Goal: Task Accomplishment & Management: Use online tool/utility

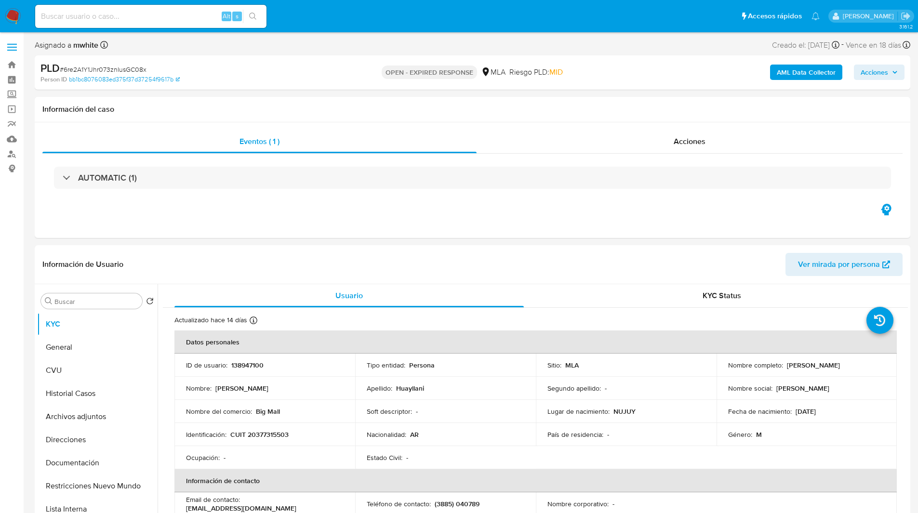
select select "10"
click at [282, 63] on div "PLD # 6re2A1Y1Jhr073znIusGC08x" at bounding box center [182, 68] width 284 height 14
click at [337, 52] on div "Asignado a mwhite Asignado el: [DATE] 14:17:15 Creado el: [DATE] Creado el: [DA…" at bounding box center [473, 47] width 876 height 17
click at [271, 107] on h1 "Información del caso" at bounding box center [472, 110] width 860 height 10
click at [300, 108] on h1 "Información del caso" at bounding box center [472, 110] width 860 height 10
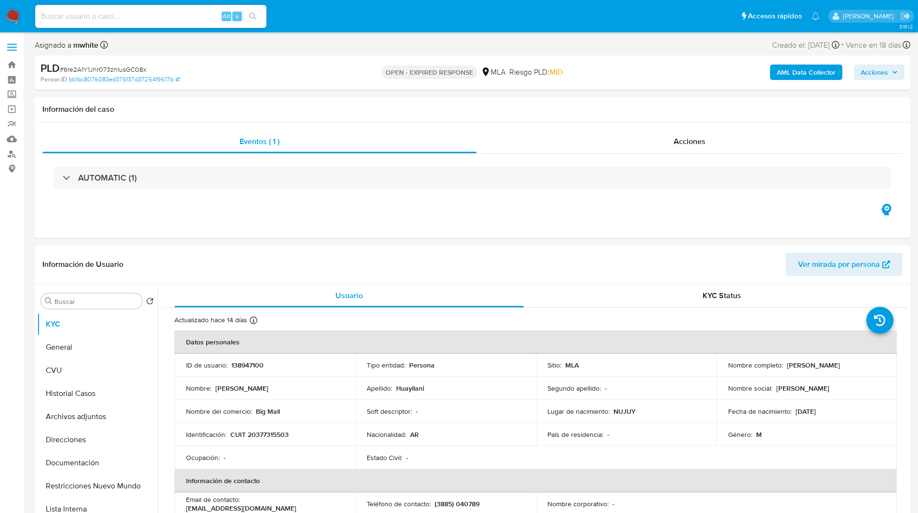
click at [305, 88] on div "PLD # 6re2A1Y1Jhr073znIusGC08x Person ID bb1bc8076083ed375f37d37254f9617b OPEN …" at bounding box center [473, 72] width 876 height 34
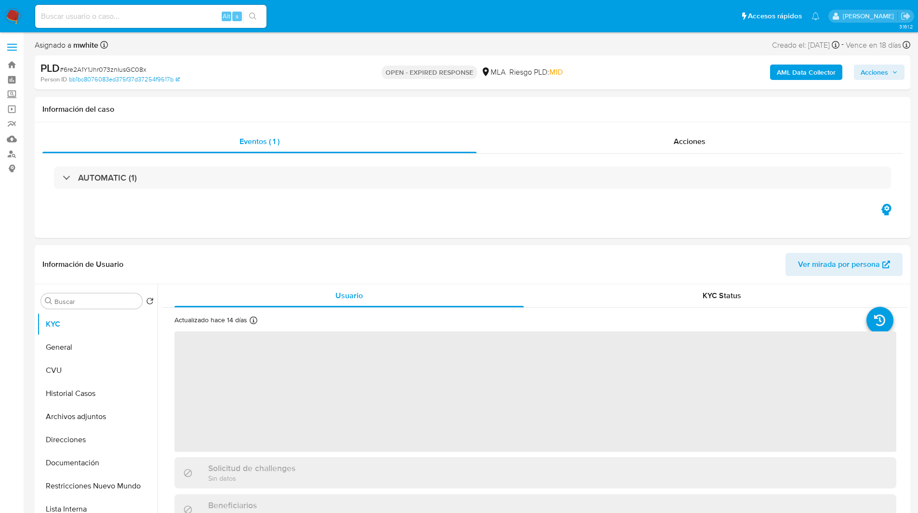
select select "10"
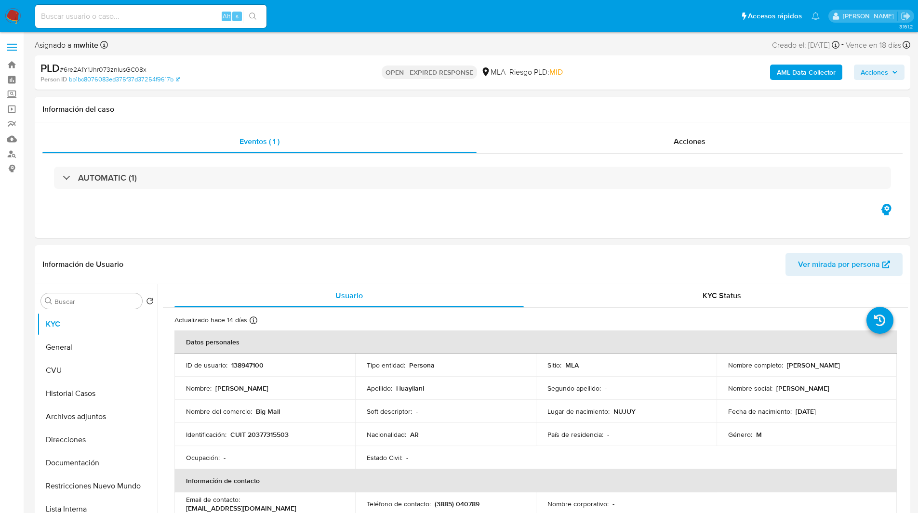
click at [389, 10] on ul "Pausado Ver notificaciones Alt s Accesos rápidos Presiona las siguientes teclas…" at bounding box center [427, 16] width 794 height 24
click at [356, 13] on ul "Pausado Ver notificaciones Alt s Accesos rápidos Presiona las siguientes teclas…" at bounding box center [427, 16] width 794 height 24
click at [522, 31] on nav "Pausado Ver notificaciones Alt s Accesos rápidos Presiona las siguientes teclas…" at bounding box center [459, 16] width 918 height 32
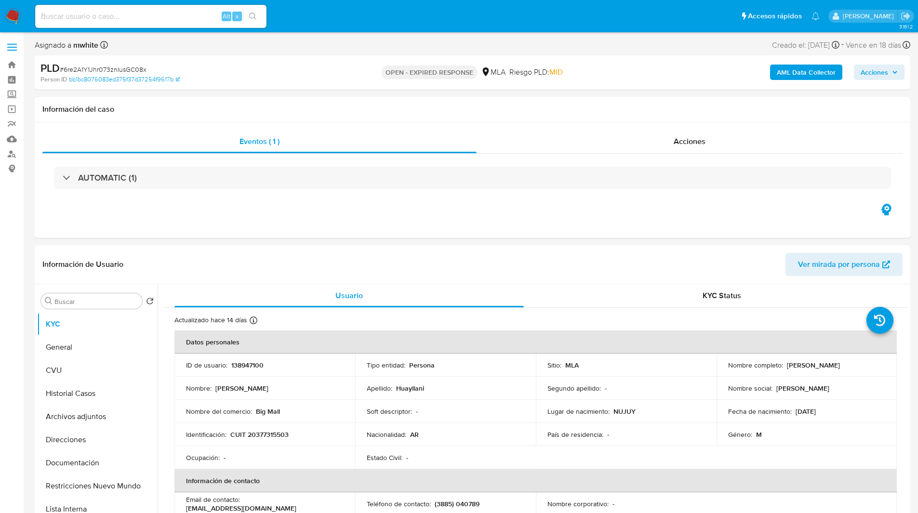
click at [537, 15] on ul "Pausado Ver notificaciones Alt s Accesos rápidos Presiona las siguientes teclas…" at bounding box center [427, 16] width 794 height 24
click at [550, 25] on ul "Pausado Ver notificaciones Alt s Accesos rápidos Presiona las siguientes teclas…" at bounding box center [427, 16] width 794 height 24
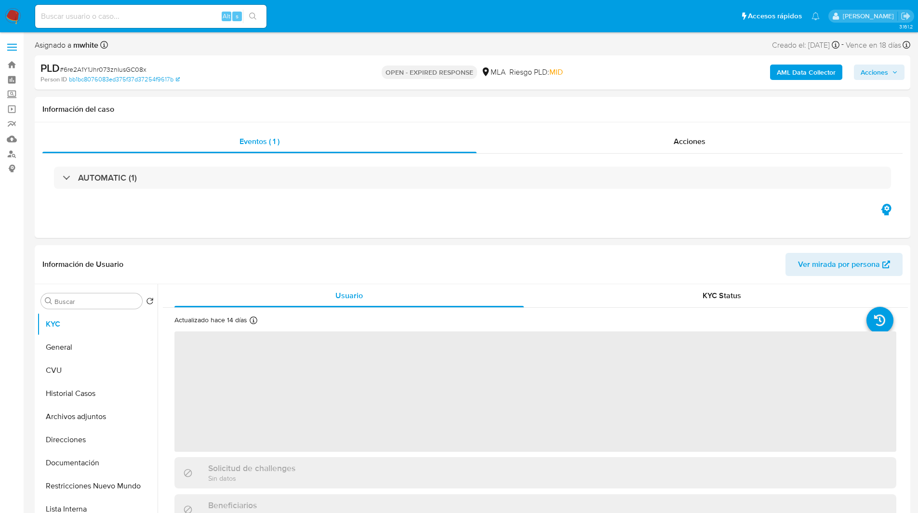
select select "10"
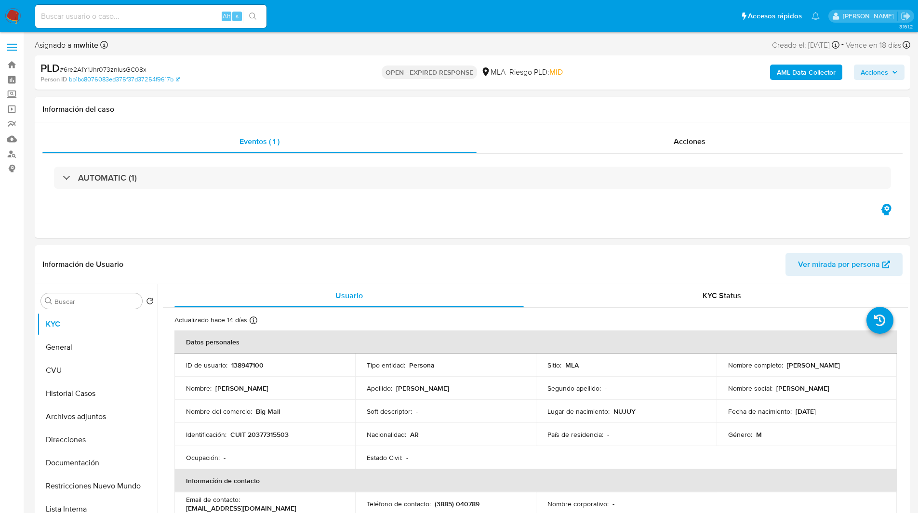
click at [292, 14] on ul "Pausado Ver notificaciones Alt s Accesos rápidos Presiona las siguientes teclas…" at bounding box center [427, 16] width 794 height 24
click at [292, 13] on ul "Pausado Ver notificaciones Alt s Accesos rápidos Presiona las siguientes teclas…" at bounding box center [427, 16] width 794 height 24
click at [328, 9] on ul "Pausado Ver notificaciones Alt s Accesos rápidos Presiona las siguientes teclas…" at bounding box center [427, 16] width 794 height 24
click at [340, 12] on ul "Pausado Ver notificaciones Alt s Accesos rápidos Presiona las siguientes teclas…" at bounding box center [427, 16] width 794 height 24
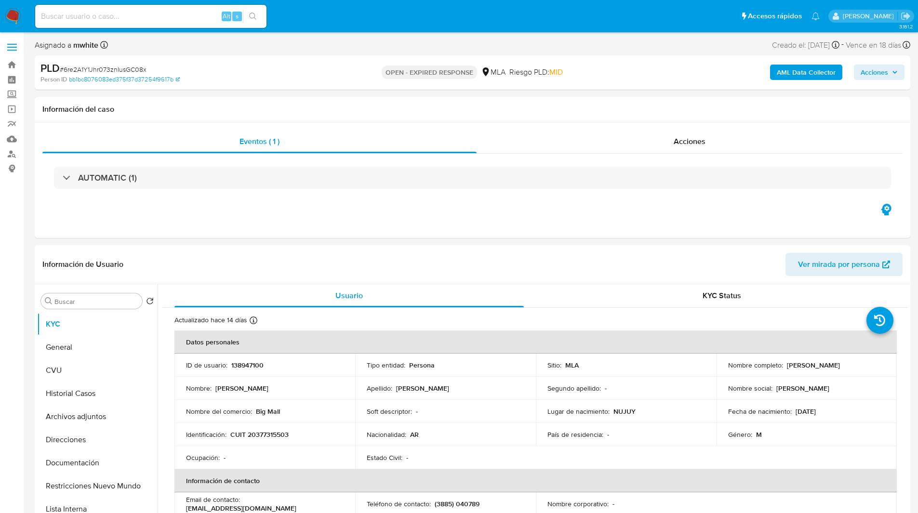
click at [287, 9] on ul "Pausado Ver notificaciones Alt s Accesos rápidos Presiona las siguientes teclas…" at bounding box center [427, 16] width 794 height 24
click at [322, 15] on ul "Pausado Ver notificaciones Alt s Accesos rápidos Presiona las siguientes teclas…" at bounding box center [427, 16] width 794 height 24
click at [361, 18] on ul "Pausado Ver notificaciones Alt s Accesos rápidos Presiona las siguientes teclas…" at bounding box center [427, 16] width 794 height 24
click at [299, 30] on nav "Pausado Ver notificaciones Alt s Accesos rápidos Presiona las siguientes teclas…" at bounding box center [459, 16] width 918 height 32
click at [303, 22] on ul "Pausado Ver notificaciones Alt s Accesos rápidos Presiona las siguientes teclas…" at bounding box center [427, 16] width 794 height 24
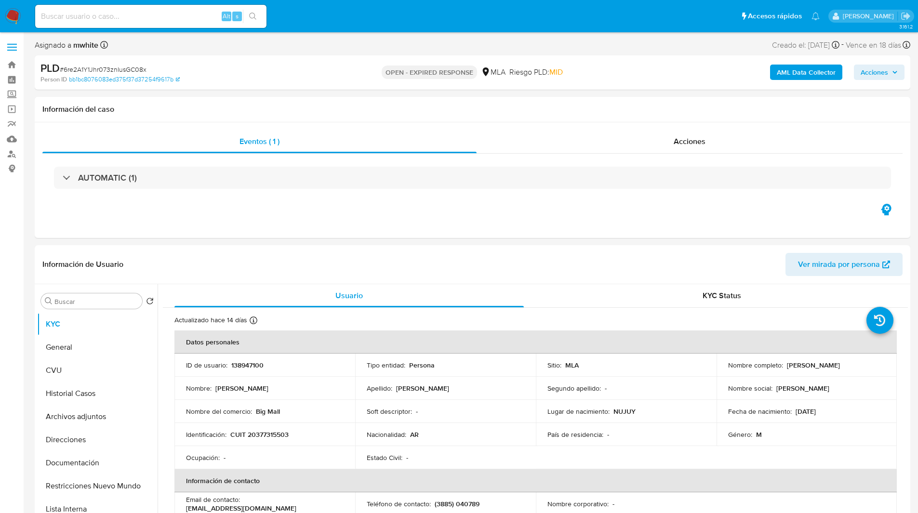
click at [311, 21] on ul "Pausado Ver notificaciones Alt s Accesos rápidos Presiona las siguientes teclas…" at bounding box center [427, 16] width 794 height 24
click at [410, 63] on div "OPEN - EXPIRED RESPONSE MLA Riesgo PLD: MID" at bounding box center [472, 72] width 285 height 23
click at [378, 58] on div "PLD # 6re2A1Y1Jhr073znIusGC08x Person ID bb1bc8076083ed375f37d37254f9617b OPEN …" at bounding box center [473, 72] width 876 height 34
click at [325, 17] on ul "Pausado Ver notificaciones Alt s Accesos rápidos Presiona las siguientes teclas…" at bounding box center [427, 16] width 794 height 24
click at [346, 16] on ul "Pausado Ver notificaciones Alt s Accesos rápidos Presiona las siguientes teclas…" at bounding box center [427, 16] width 794 height 24
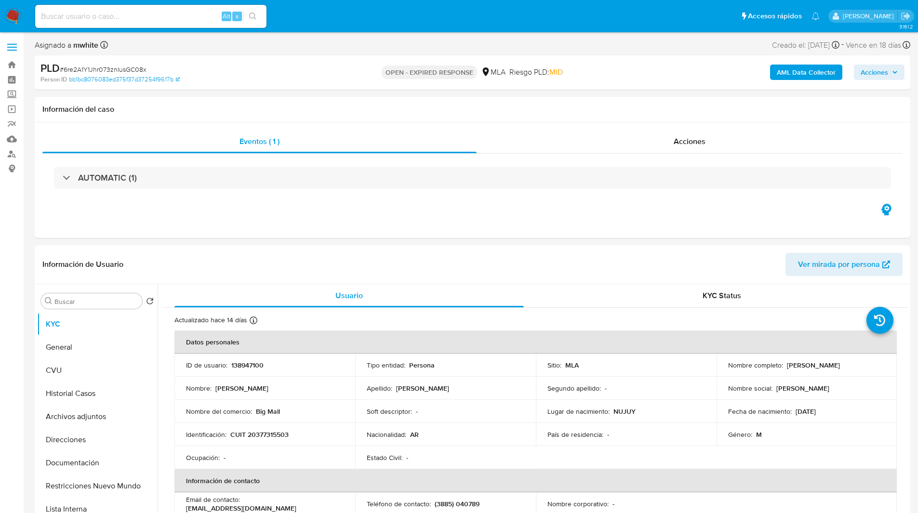
click at [347, 20] on ul "Pausado Ver notificaciones Alt s Accesos rápidos Presiona las siguientes teclas…" at bounding box center [427, 16] width 794 height 24
click at [359, 20] on ul "Pausado Ver notificaciones Alt s Accesos rápidos Presiona las siguientes teclas…" at bounding box center [427, 16] width 794 height 24
click at [344, 20] on ul "Pausado Ver notificaciones Alt s Accesos rápidos Presiona las siguientes teclas…" at bounding box center [427, 16] width 794 height 24
click at [346, 20] on ul "Pausado Ver notificaciones Alt s Accesos rápidos Presiona las siguientes teclas…" at bounding box center [427, 16] width 794 height 24
click at [332, 17] on ul "Pausado Ver notificaciones Alt s Accesos rápidos Presiona las siguientes teclas…" at bounding box center [427, 16] width 794 height 24
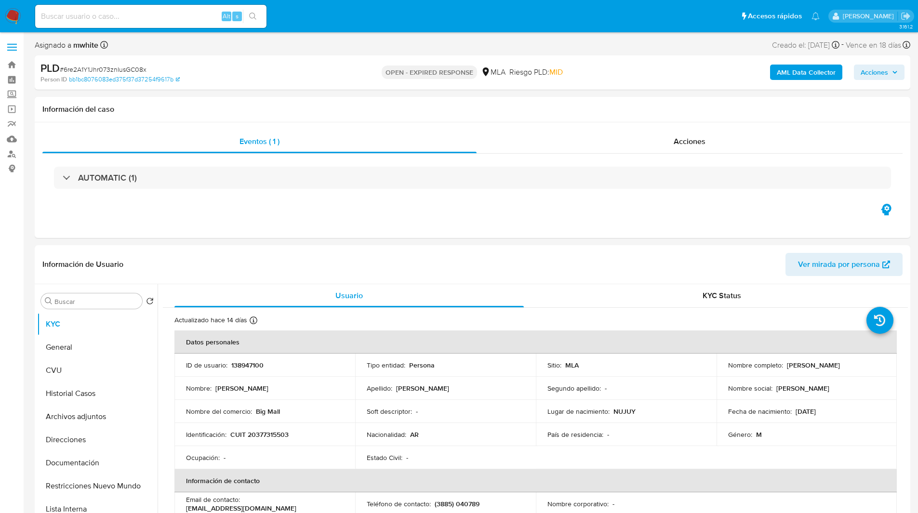
click at [292, 6] on ul "Pausado Ver notificaciones Alt s Accesos rápidos Presiona las siguientes teclas…" at bounding box center [427, 16] width 794 height 24
click at [296, 8] on ul "Pausado Ver notificaciones Alt s Accesos rápidos Presiona las siguientes teclas…" at bounding box center [427, 16] width 794 height 24
click at [297, 16] on ul "Pausado Ver notificaciones Alt s Accesos rápidos Presiona las siguientes teclas…" at bounding box center [427, 16] width 794 height 24
click at [314, 14] on ul "Pausado Ver notificaciones Alt s Accesos rápidos Presiona las siguientes teclas…" at bounding box center [427, 16] width 794 height 24
click at [377, 20] on ul "Pausado Ver notificaciones Alt s Accesos rápidos Presiona las siguientes teclas…" at bounding box center [427, 16] width 794 height 24
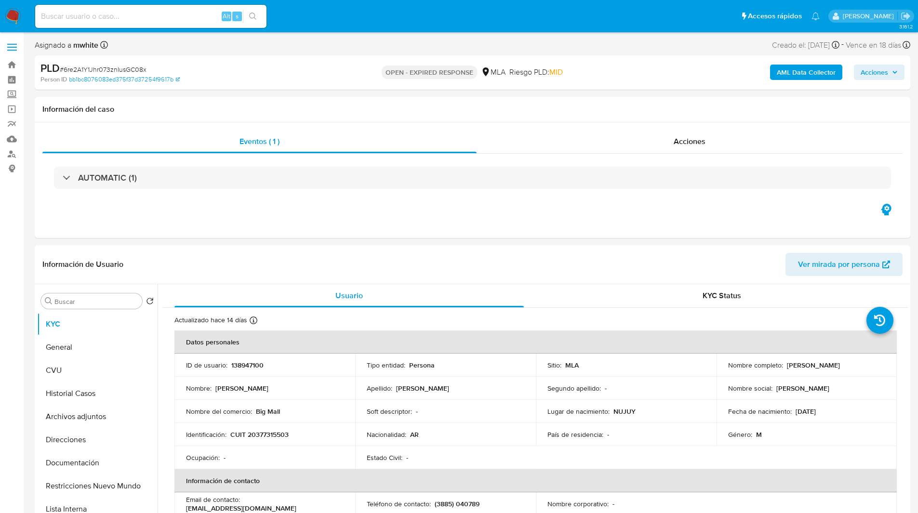
click at [330, 16] on ul "Pausado Ver notificaciones Alt s Accesos rápidos Presiona las siguientes teclas…" at bounding box center [427, 16] width 794 height 24
click at [320, 41] on div "Asignado a mwhite Asignado el: 18/08/2025 14:17:15 Creado el: 12/08/2025 Creado…" at bounding box center [473, 47] width 876 height 17
click at [318, 32] on nav "Pausado Ver notificaciones Alt s Accesos rápidos Presiona las siguientes teclas…" at bounding box center [459, 16] width 918 height 32
click at [325, 31] on nav "Pausado Ver notificaciones Alt s Accesos rápidos Presiona las siguientes teclas…" at bounding box center [459, 16] width 918 height 32
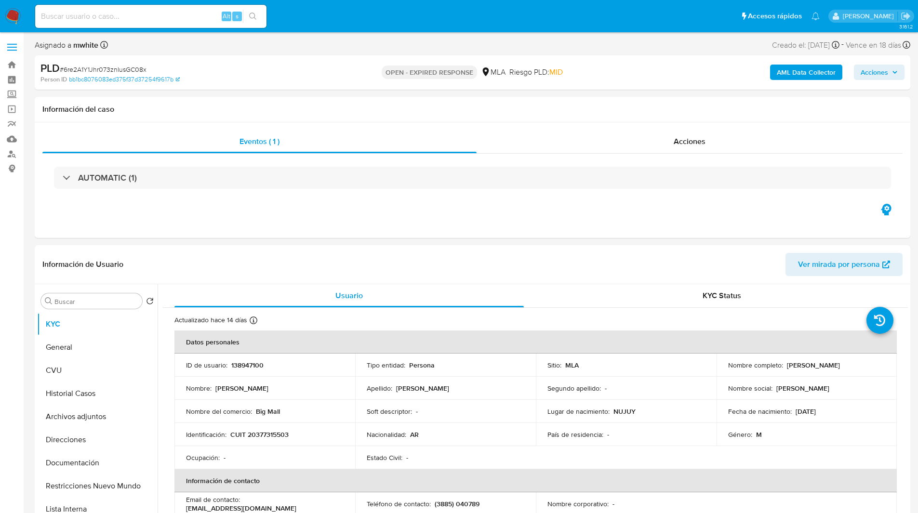
click at [318, 8] on ul "Pausado Ver notificaciones Alt s Accesos rápidos Presiona las siguientes teclas…" at bounding box center [427, 16] width 794 height 24
click at [332, 7] on ul "Pausado Ver notificaciones Alt s Accesos rápidos Presiona las siguientes teclas…" at bounding box center [427, 16] width 794 height 24
click at [356, 10] on ul "Pausado Ver notificaciones Alt s Accesos rápidos Presiona las siguientes teclas…" at bounding box center [427, 16] width 794 height 24
click at [295, 28] on ul "Pausado Ver notificaciones Alt s Accesos rápidos Presiona las siguientes teclas…" at bounding box center [427, 16] width 794 height 24
click at [341, 25] on ul "Pausado Ver notificaciones Alt s Accesos rápidos Presiona las siguientes teclas…" at bounding box center [427, 16] width 794 height 24
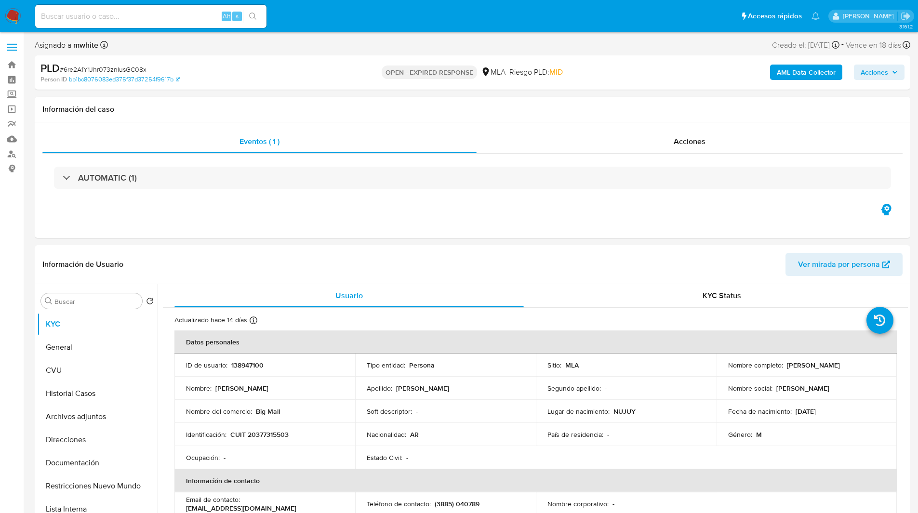
click at [384, 23] on ul "Pausado Ver notificaciones Alt s Accesos rápidos Presiona las siguientes teclas…" at bounding box center [427, 16] width 794 height 24
click at [396, 13] on ul "Pausado Ver notificaciones Alt s Accesos rápidos Presiona las siguientes teclas…" at bounding box center [427, 16] width 794 height 24
click at [344, 23] on ul "Pausado Ver notificaciones Alt s Accesos rápidos Presiona las siguientes teclas…" at bounding box center [427, 16] width 794 height 24
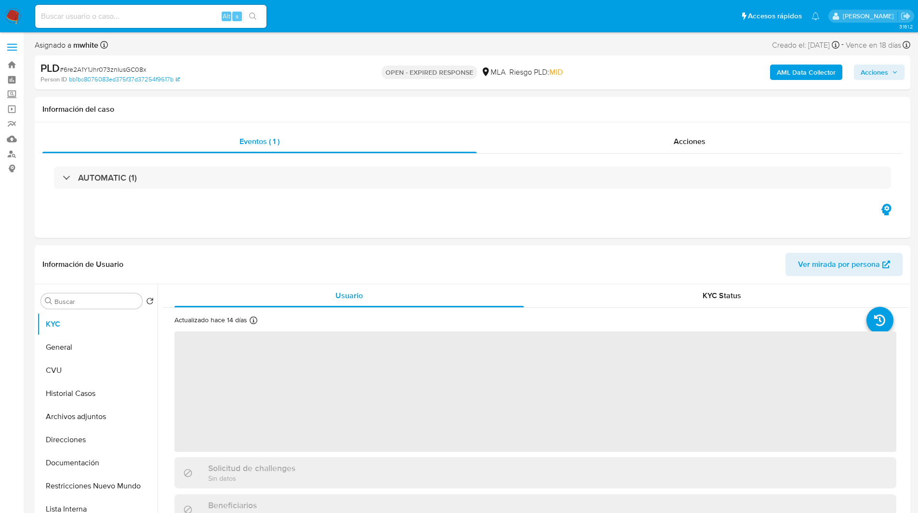
select select "10"
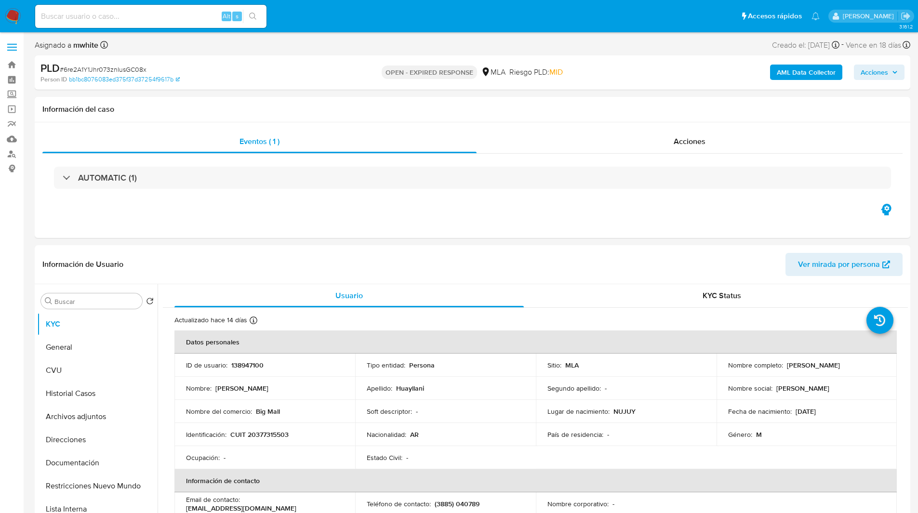
click at [335, 27] on ul "Pausado Ver notificaciones Alt s Accesos rápidos Presiona las siguientes teclas…" at bounding box center [427, 16] width 794 height 24
click at [285, 7] on ul "Pausado Ver notificaciones Alt s Accesos rápidos Presiona las siguientes teclas…" at bounding box center [427, 16] width 794 height 24
click at [301, 8] on ul "Pausado Ver notificaciones Alt s Accesos rápidos Presiona las siguientes teclas…" at bounding box center [427, 16] width 794 height 24
click at [375, 21] on ul "Pausado Ver notificaciones Alt s Accesos rápidos Presiona las siguientes teclas…" at bounding box center [427, 16] width 794 height 24
click at [393, 21] on ul "Pausado Ver notificaciones Alt s Accesos rápidos Presiona las siguientes teclas…" at bounding box center [427, 16] width 794 height 24
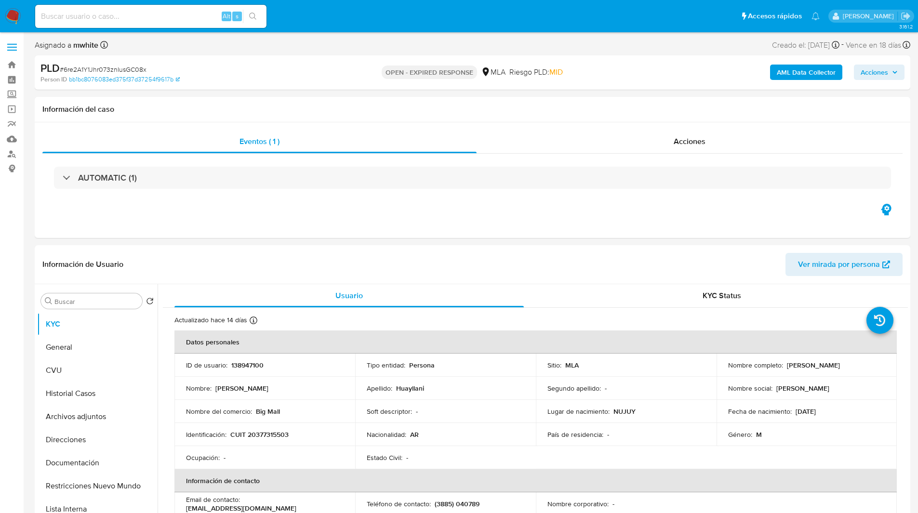
click at [340, 19] on ul "Pausado Ver notificaciones Alt s Accesos rápidos Presiona las siguientes teclas…" at bounding box center [427, 16] width 794 height 24
click at [357, 22] on ul "Pausado Ver notificaciones Alt s Accesos rápidos Presiona las siguientes teclas…" at bounding box center [427, 16] width 794 height 24
click at [366, 25] on ul "Pausado Ver notificaciones Alt s Accesos rápidos Presiona las siguientes teclas…" at bounding box center [427, 16] width 794 height 24
click at [324, 9] on ul "Pausado Ver notificaciones Alt s Accesos rápidos Presiona las siguientes teclas…" at bounding box center [427, 16] width 794 height 24
click at [331, 15] on ul "Pausado Ver notificaciones Alt s Accesos rápidos Presiona las siguientes teclas…" at bounding box center [427, 16] width 794 height 24
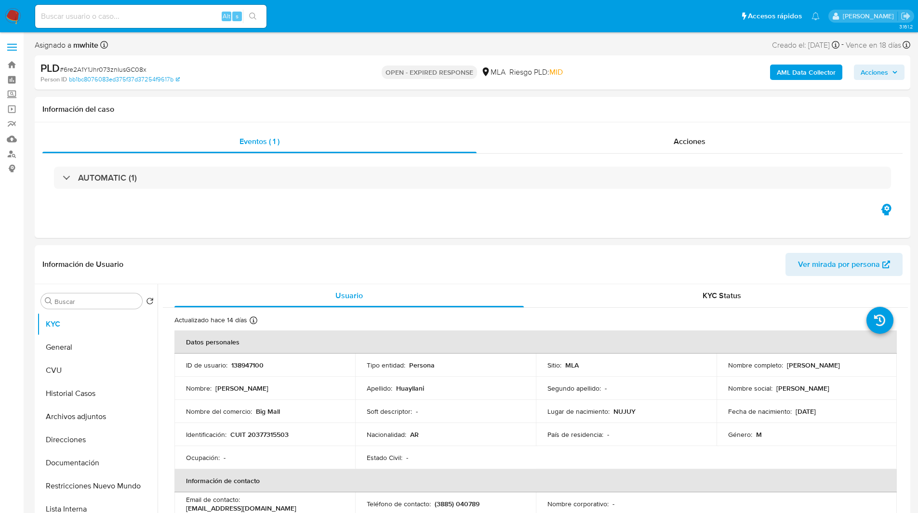
click at [372, 23] on ul "Pausado Ver notificaciones Alt s Accesos rápidos Presiona las siguientes teclas…" at bounding box center [427, 16] width 794 height 24
click at [340, 30] on nav "Pausado Ver notificaciones Alt s Accesos rápidos Presiona las siguientes teclas…" at bounding box center [459, 16] width 918 height 32
click at [322, 18] on ul "Pausado Ver notificaciones Alt s Accesos rápidos Presiona las siguientes teclas…" at bounding box center [427, 16] width 794 height 24
click at [322, 17] on ul "Pausado Ver notificaciones Alt s Accesos rápidos Presiona las siguientes teclas…" at bounding box center [427, 16] width 794 height 24
click at [290, 1] on nav "Pausado Ver notificaciones Alt s Accesos rápidos Presiona las siguientes teclas…" at bounding box center [459, 16] width 918 height 32
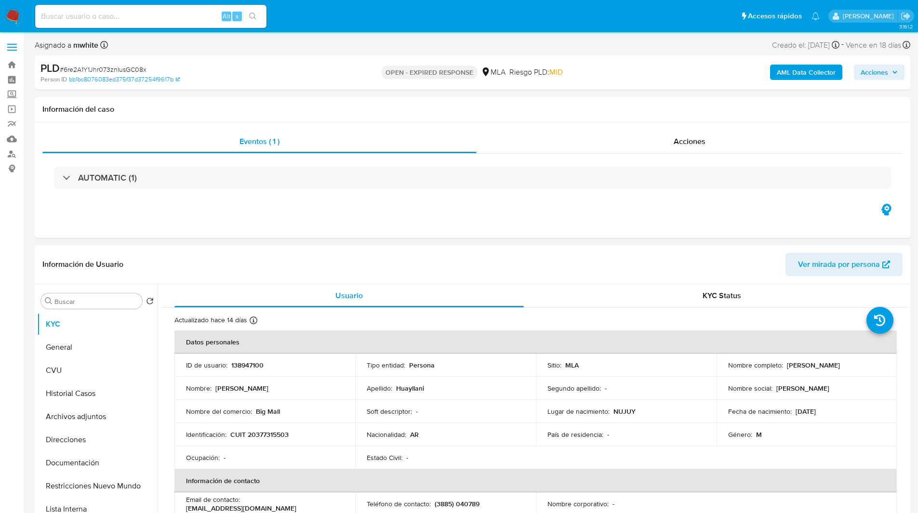
click at [306, 13] on ul "Pausado Ver notificaciones Alt s Accesos rápidos Presiona las siguientes teclas…" at bounding box center [427, 16] width 794 height 24
click at [320, 18] on ul "Pausado Ver notificaciones Alt s Accesos rápidos Presiona las siguientes teclas…" at bounding box center [427, 16] width 794 height 24
click at [294, 25] on ul "Pausado Ver notificaciones Alt s Accesos rápidos Presiona las siguientes teclas…" at bounding box center [427, 16] width 794 height 24
click at [329, 18] on ul "Pausado Ver notificaciones Alt s Accesos rápidos Presiona las siguientes teclas…" at bounding box center [427, 16] width 794 height 24
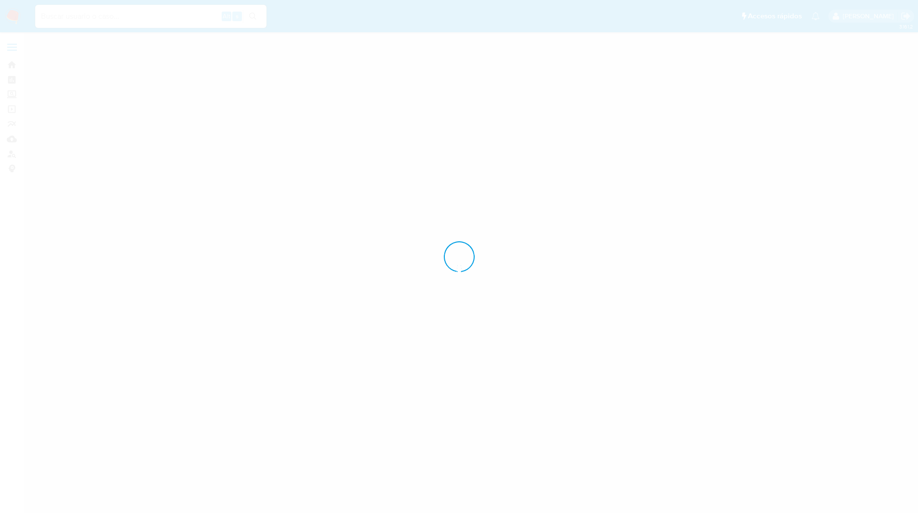
click at [349, 19] on ul "Pausado Ver notificaciones Alt s Accesos rápidos Presiona las siguientes teclas…" at bounding box center [427, 16] width 794 height 24
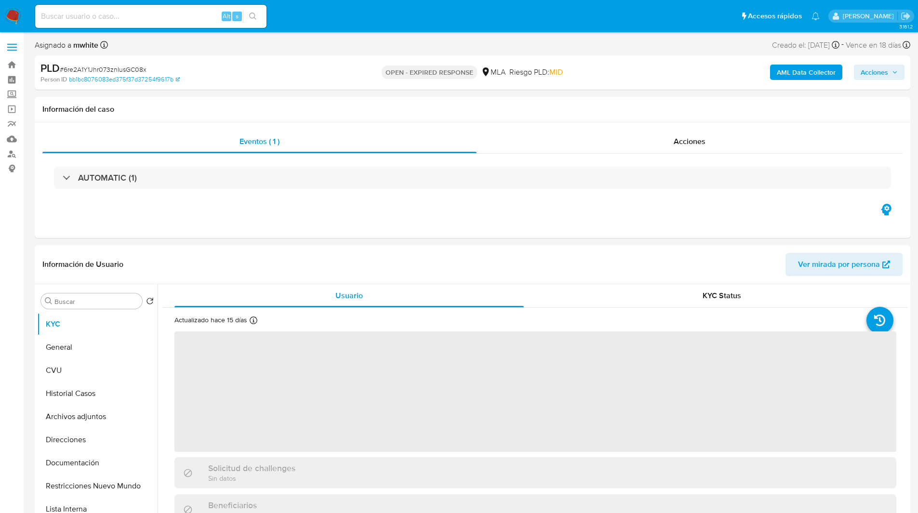
select select "10"
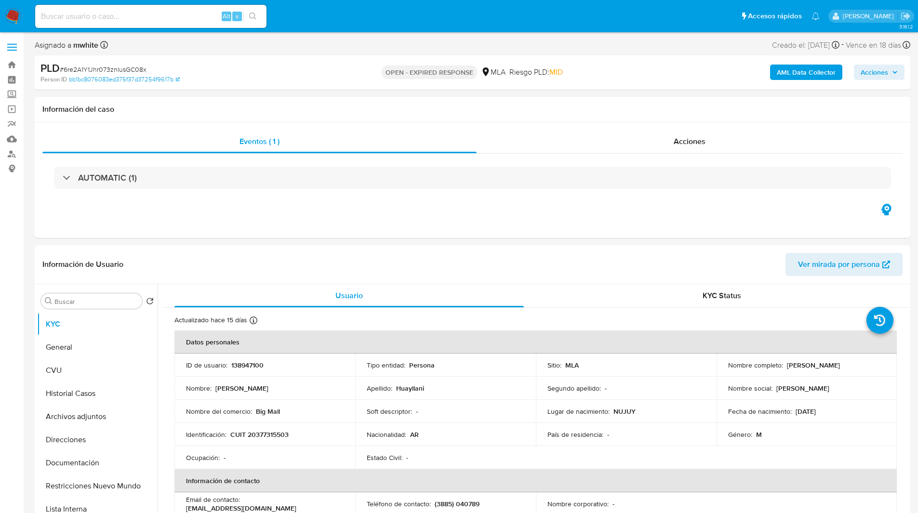
click at [313, 9] on ul "Pausado Ver notificaciones Alt s Accesos rápidos Presiona las siguientes teclas…" at bounding box center [427, 16] width 794 height 24
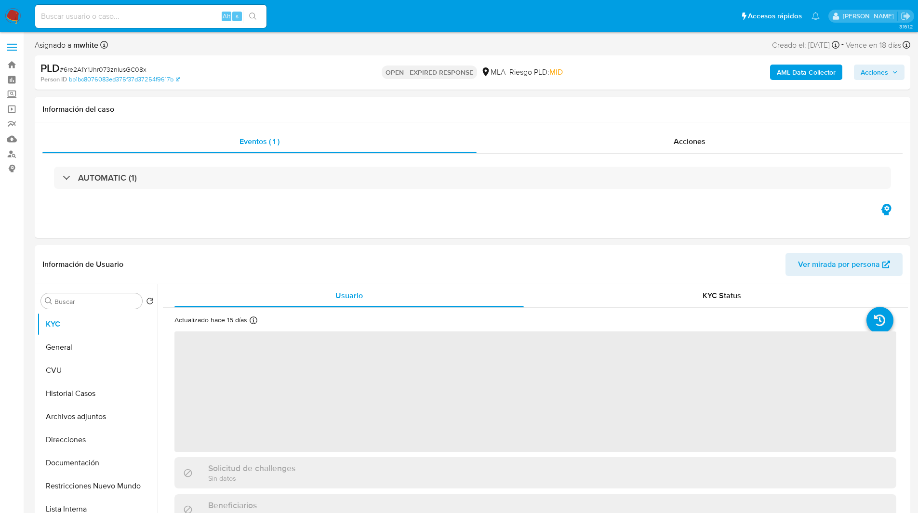
select select "10"
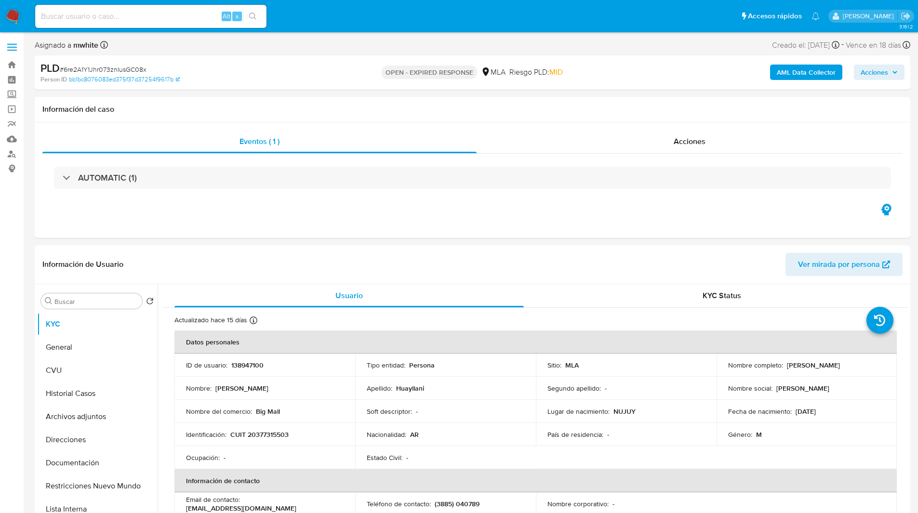
click at [334, 10] on ul "Pausado Ver notificaciones Alt s Accesos rápidos Presiona las siguientes teclas…" at bounding box center [427, 16] width 794 height 24
click at [349, 6] on ul "Pausado Ver notificaciones Alt s Accesos rápidos Presiona las siguientes teclas…" at bounding box center [427, 16] width 794 height 24
click at [376, 13] on ul "Pausado Ver notificaciones Alt s Accesos rápidos Presiona las siguientes teclas…" at bounding box center [427, 16] width 794 height 24
click at [398, 46] on div "Asignado a mwhite Asignado el: 18/08/2025 14:17:15 Creado el: 12/08/2025 Creado…" at bounding box center [473, 47] width 876 height 17
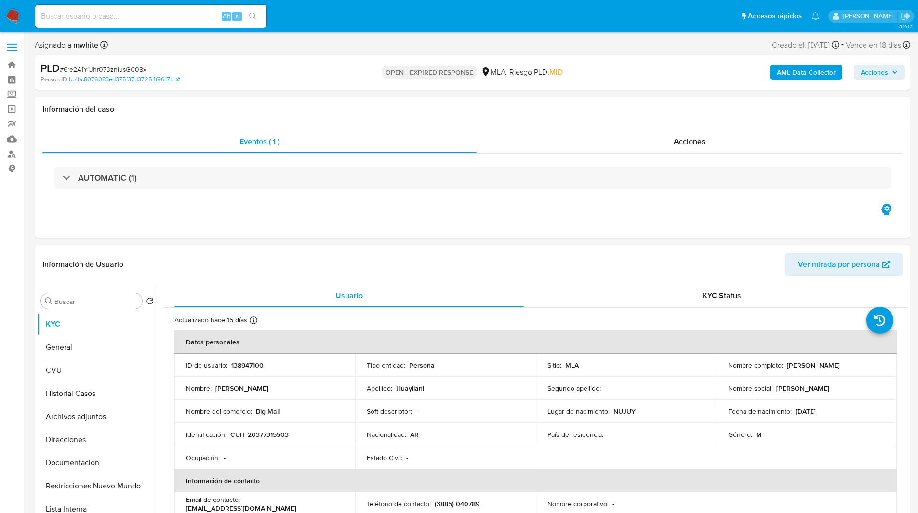
click at [319, 14] on ul "Pausado Ver notificaciones Alt s Accesos rápidos Presiona las siguientes teclas…" at bounding box center [427, 16] width 794 height 24
click at [327, 14] on ul "Pausado Ver notificaciones Alt s Accesos rápidos Presiona las siguientes teclas…" at bounding box center [427, 16] width 794 height 24
click at [352, 10] on ul "Pausado Ver notificaciones Alt s Accesos rápidos Presiona las siguientes teclas…" at bounding box center [427, 16] width 794 height 24
click at [298, 12] on ul "Pausado Ver notificaciones Alt s Accesos rápidos Presiona las siguientes teclas…" at bounding box center [427, 16] width 794 height 24
click at [314, 10] on ul "Pausado Ver notificaciones Alt s Accesos rápidos Presiona las siguientes teclas…" at bounding box center [427, 16] width 794 height 24
